Goal: Task Accomplishment & Management: Manage account settings

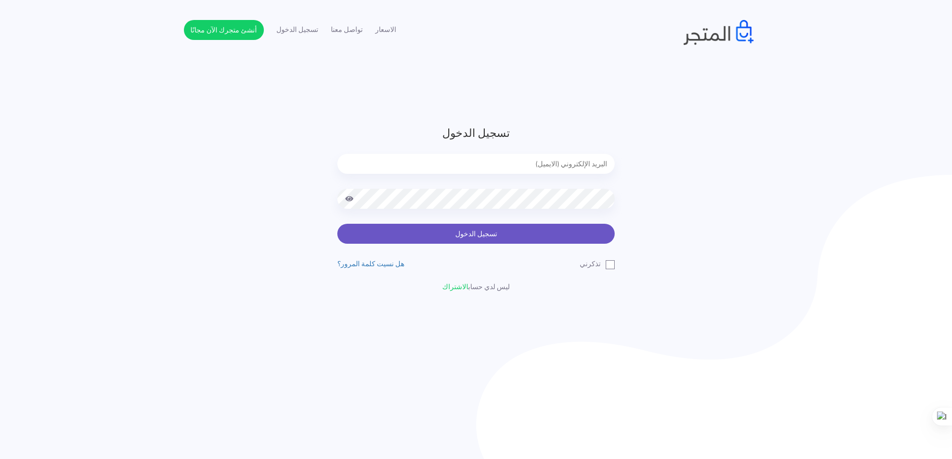
type input "[EMAIL_ADDRESS][DOMAIN_NAME]"
click at [481, 240] on button "تسجيل الدخول" at bounding box center [475, 234] width 277 height 20
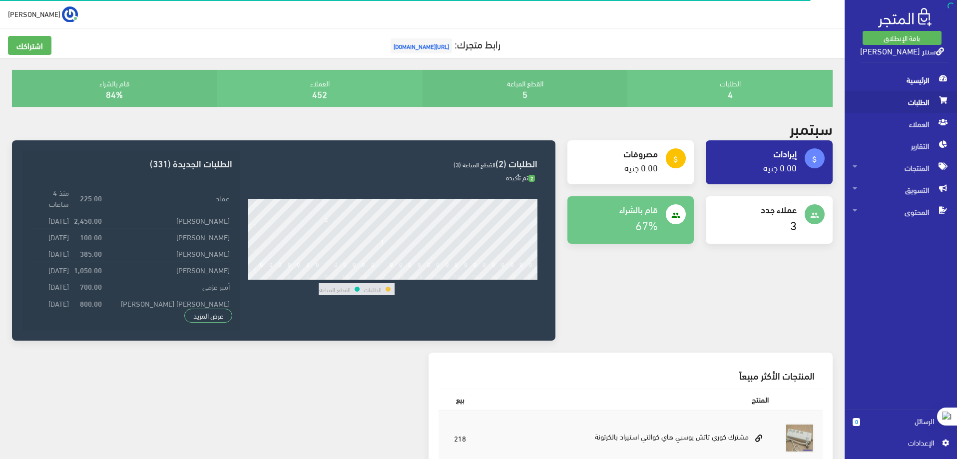
click at [914, 108] on span "الطلبات" at bounding box center [901, 102] width 96 height 22
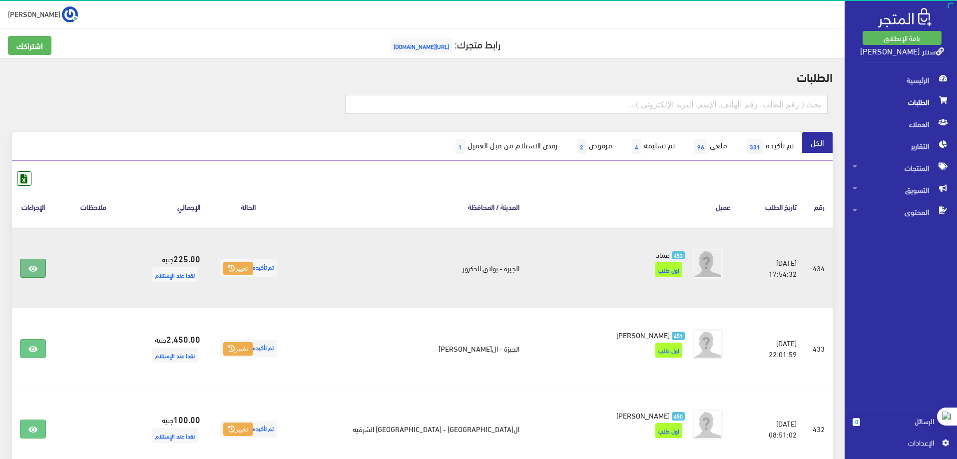
click at [44, 276] on link at bounding box center [33, 268] width 26 height 19
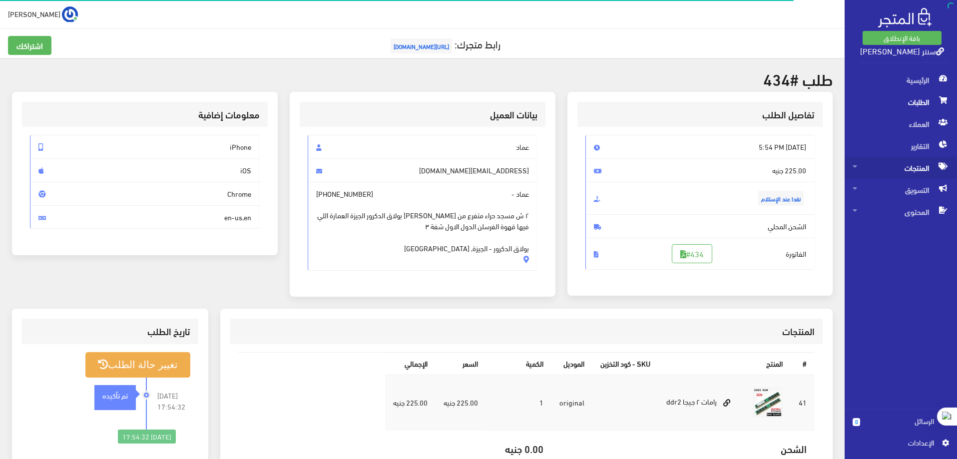
click at [931, 168] on span "المنتجات" at bounding box center [901, 168] width 96 height 22
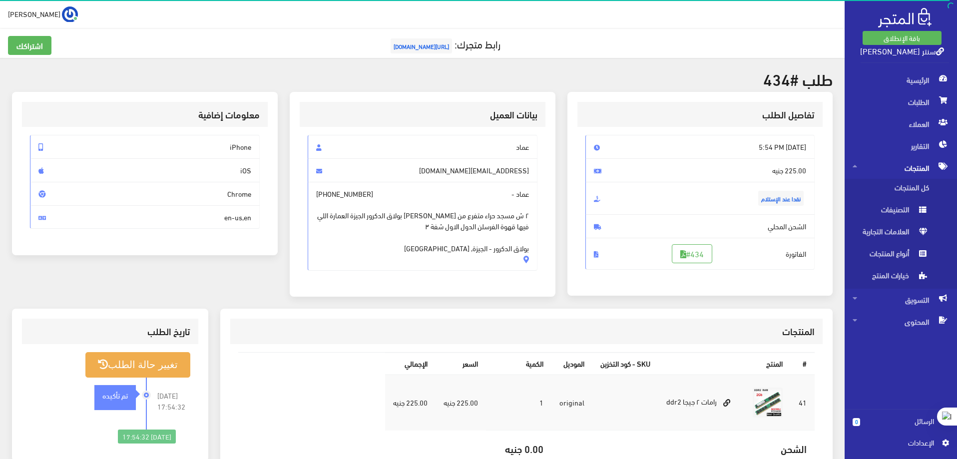
click at [927, 162] on span "المنتجات" at bounding box center [901, 168] width 96 height 22
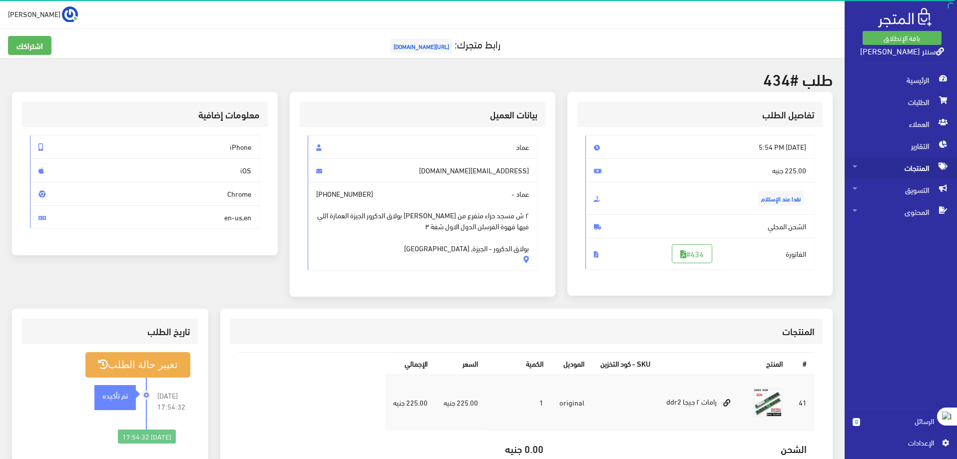
click at [920, 166] on span "المنتجات" at bounding box center [901, 168] width 96 height 22
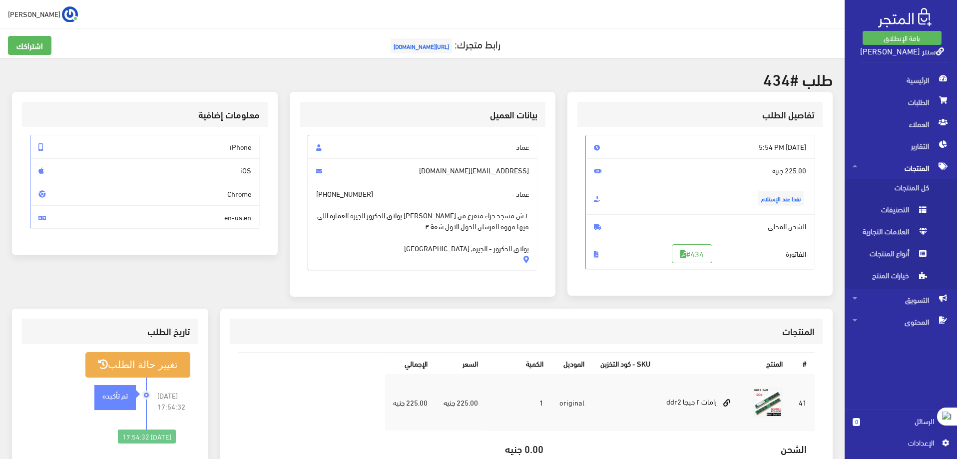
click at [915, 157] on span "المنتجات" at bounding box center [901, 168] width 96 height 22
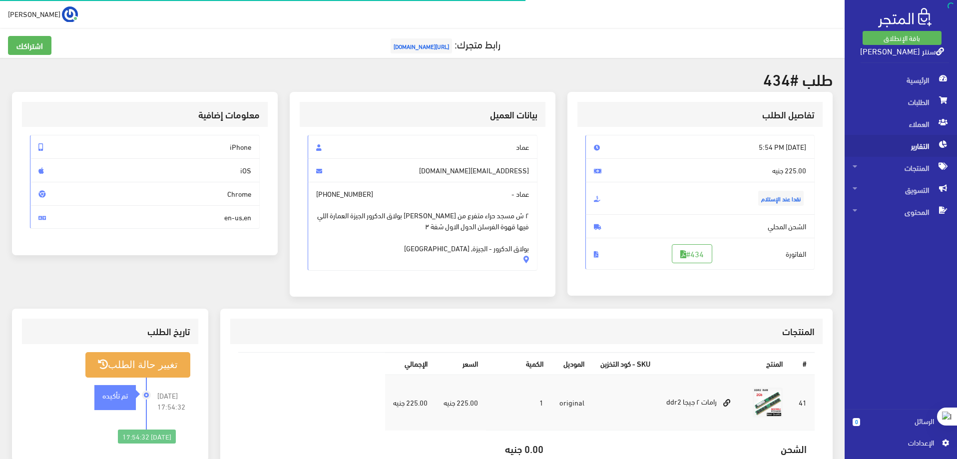
click at [927, 138] on span "التقارير" at bounding box center [901, 146] width 96 height 22
click at [919, 163] on span "المنتجات" at bounding box center [901, 168] width 96 height 22
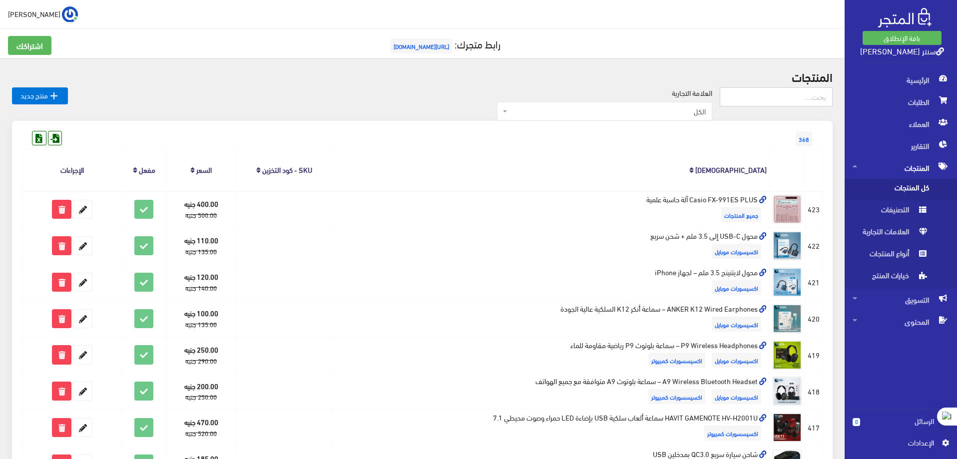
click at [775, 101] on input "text" at bounding box center [776, 96] width 113 height 19
type input "كور"
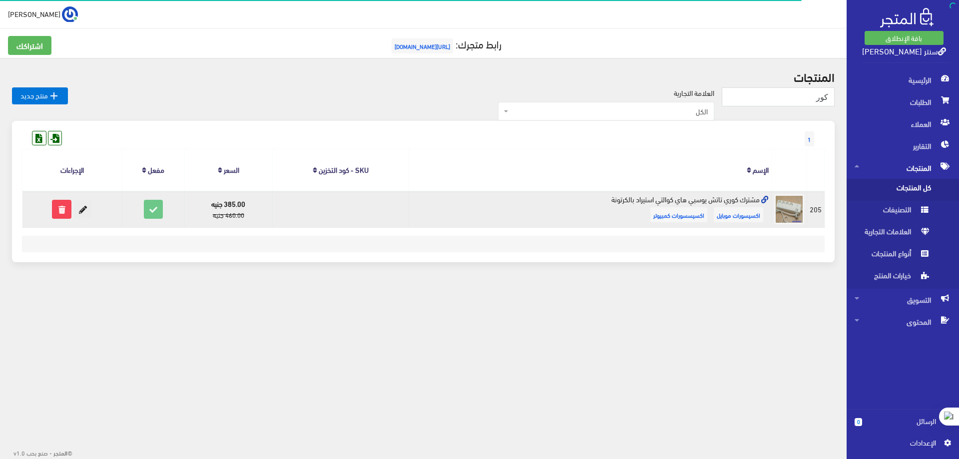
click at [86, 207] on icon at bounding box center [83, 209] width 18 height 18
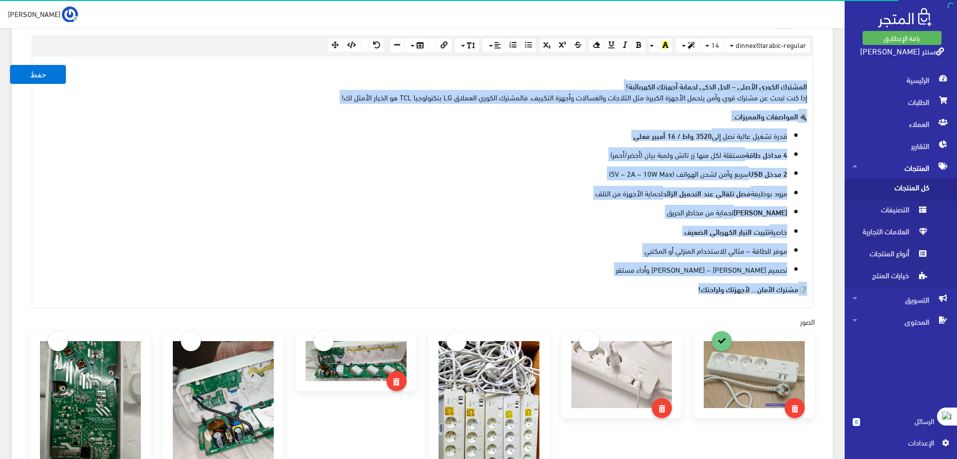
scroll to position [417, 0]
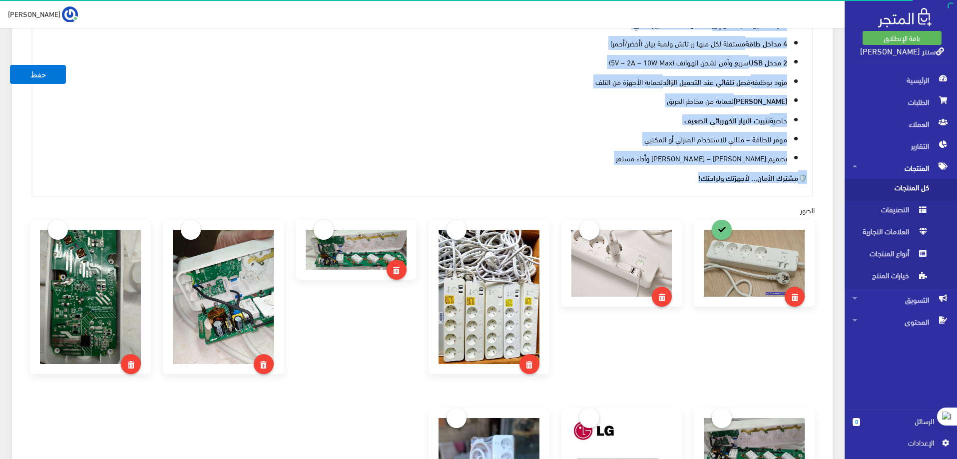
drag, startPoint x: 810, startPoint y: 241, endPoint x: 612, endPoint y: 183, distance: 206.6
click at [612, 183] on div "المشترك الكوري الأصلي – الحل الذكي لحماية أجهزتك الكهربائية! إذا كنت تبحث عن مش…" at bounding box center [422, 70] width 780 height 251
copy div "المشترك الكوري الأصلي – الحل الذكي لحماية أجهزتك الكهربائية! إذا كنت تبحث عن مش…"
